Goal: Task Accomplishment & Management: Manage account settings

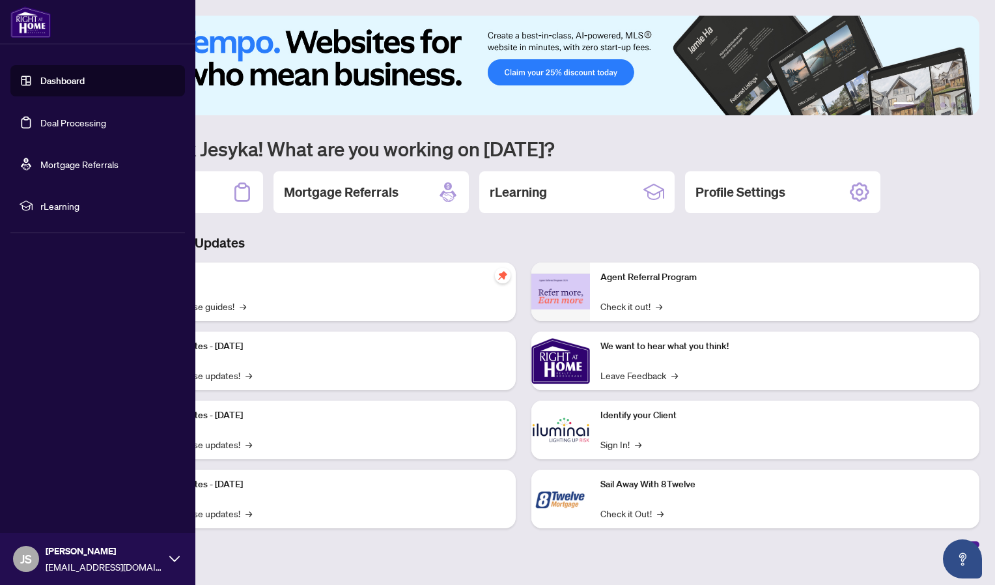
click at [44, 128] on link "Deal Processing" at bounding box center [73, 123] width 66 height 12
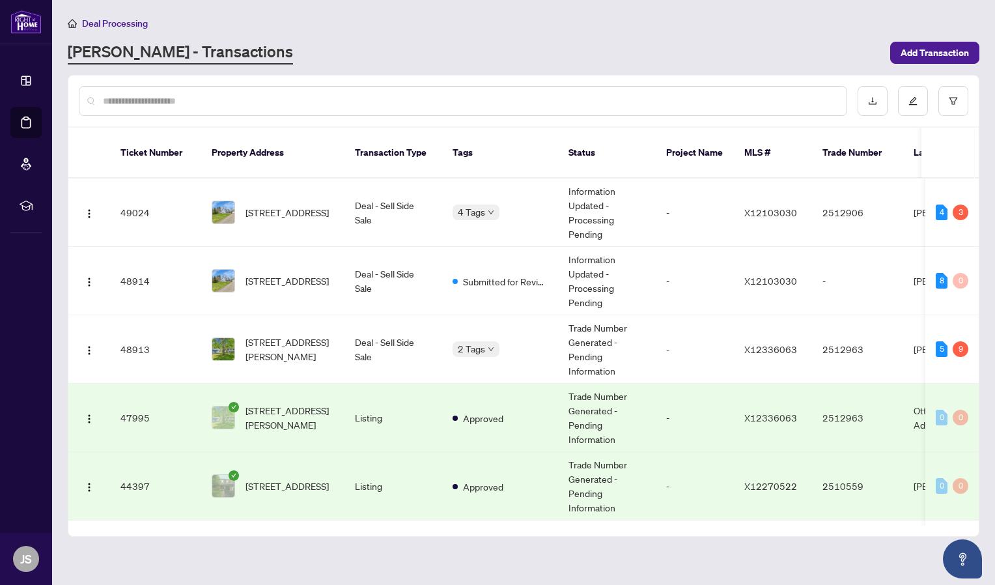
click at [981, 171] on main "Deal Processing [PERSON_NAME] - Transactions Add Transaction Ticket Number Prop…" at bounding box center [523, 292] width 943 height 585
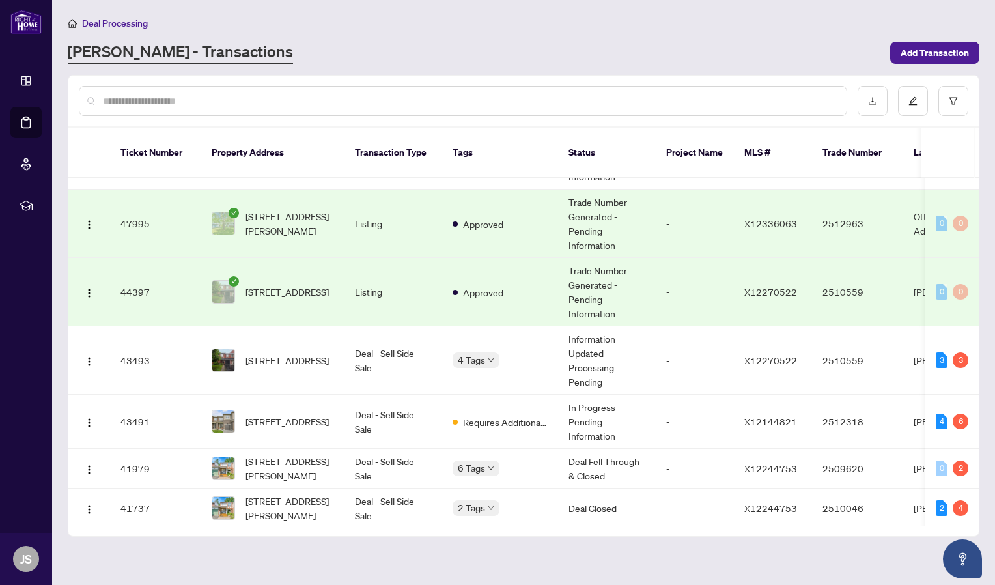
scroll to position [231, 0]
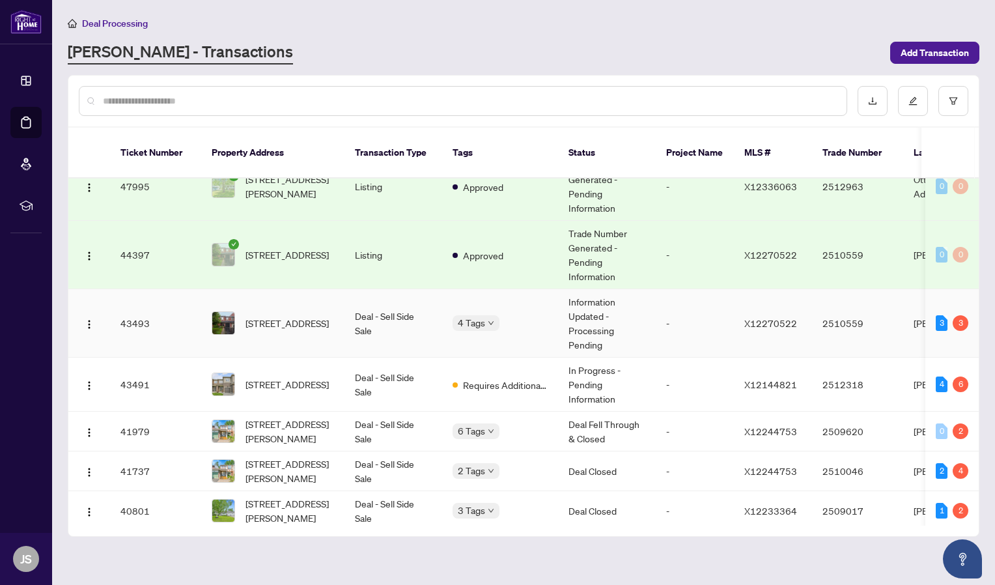
click at [311, 323] on td "[STREET_ADDRESS]" at bounding box center [272, 323] width 143 height 68
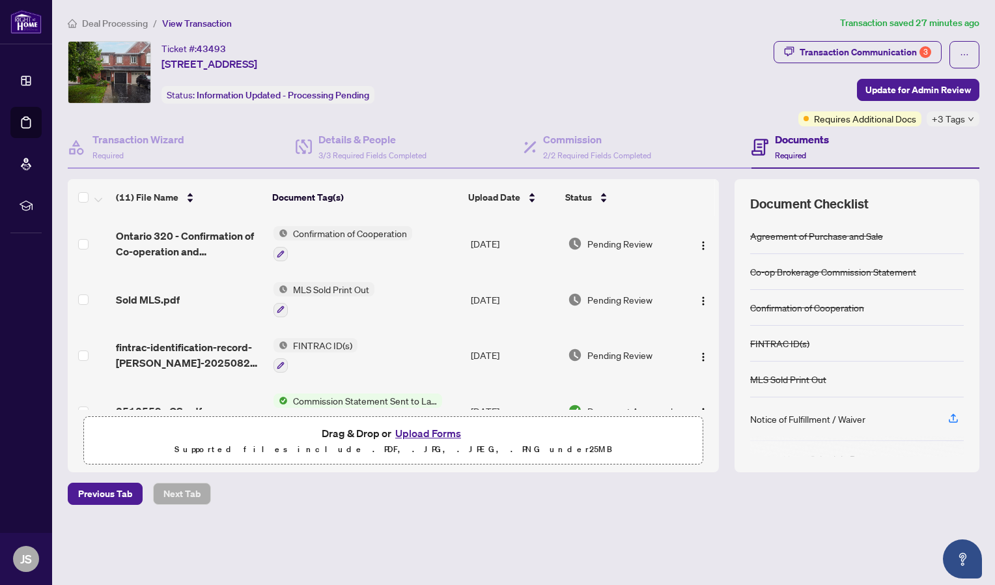
drag, startPoint x: 702, startPoint y: 234, endPoint x: 725, endPoint y: 241, distance: 23.9
click at [725, 241] on div "(11) File Name Document Tag(s) Upload Date Status Ontario 320 - Confirmation of…" at bounding box center [523, 325] width 911 height 293
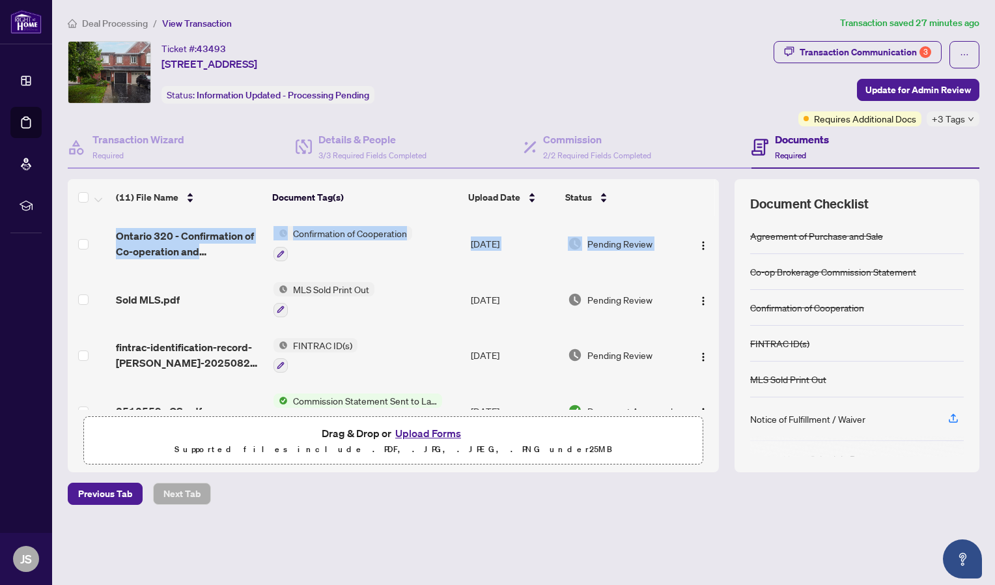
drag, startPoint x: 714, startPoint y: 228, endPoint x: 723, endPoint y: 249, distance: 23.3
click at [723, 249] on div "(11) File Name Document Tag(s) Upload Date Status Ontario 320 - Confirmation of…" at bounding box center [523, 325] width 911 height 293
click at [722, 264] on div "(11) File Name Document Tag(s) Upload Date Status Ontario 320 - Confirmation of…" at bounding box center [523, 325] width 911 height 293
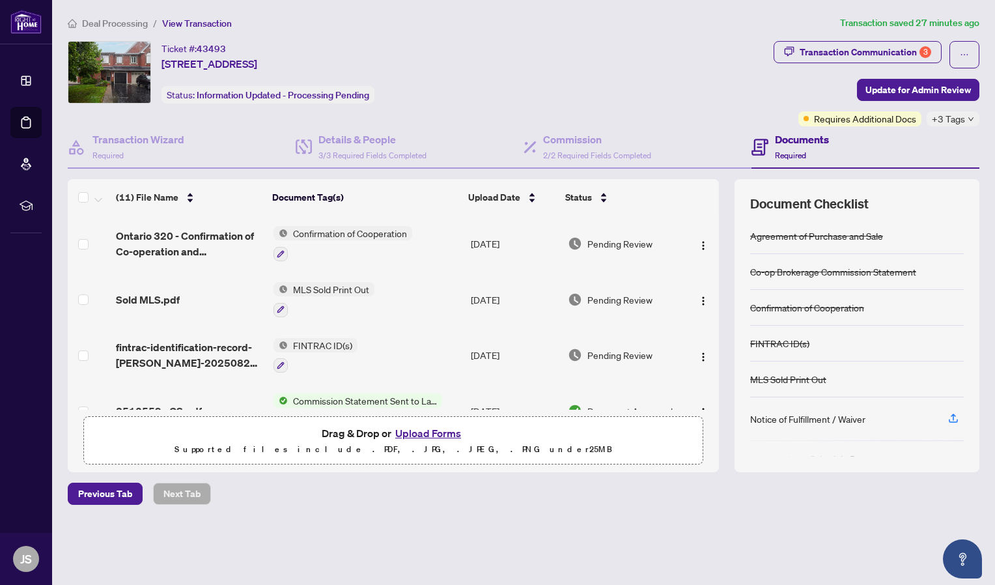
drag, startPoint x: 719, startPoint y: 258, endPoint x: 719, endPoint y: 292, distance: 33.2
click at [719, 292] on div "(11) File Name Document Tag(s) Upload Date Status Ontario 320 - Confirmation of…" at bounding box center [523, 325] width 911 height 293
click at [212, 46] on span "43493" at bounding box center [211, 49] width 29 height 12
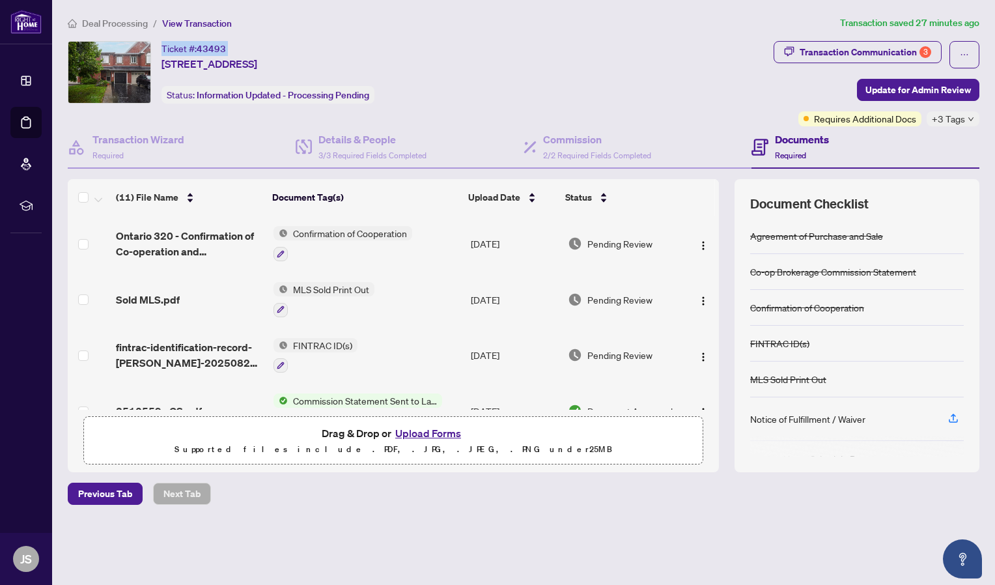
drag, startPoint x: 212, startPoint y: 46, endPoint x: 199, endPoint y: 46, distance: 13.0
click at [199, 46] on span "43493" at bounding box center [211, 49] width 29 height 12
